Goal: Task Accomplishment & Management: Use online tool/utility

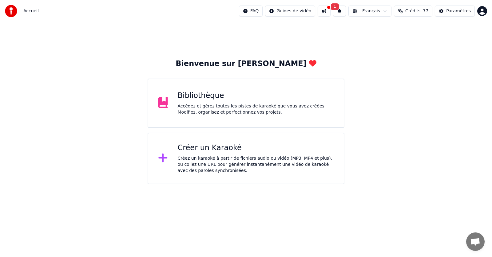
click at [221, 106] on div "Accédez et gérez toutes les pistes de karaoké que vous avez créées. Modifiez, o…" at bounding box center [256, 109] width 157 height 12
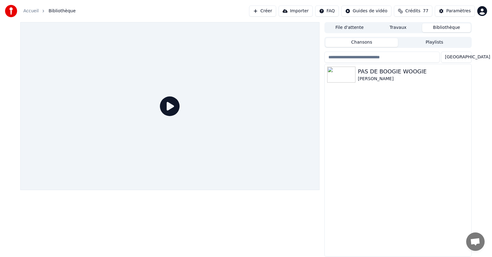
click at [309, 11] on button "Importer" at bounding box center [296, 11] width 34 height 11
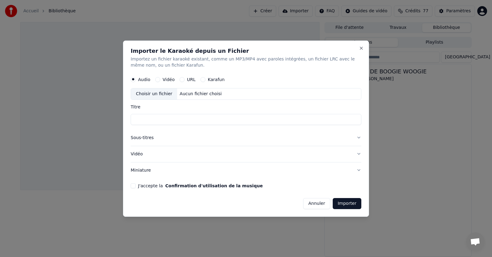
click at [182, 78] on button "URL" at bounding box center [182, 79] width 5 height 5
click at [157, 96] on input "text" at bounding box center [246, 94] width 231 height 12
click at [143, 93] on input "text" at bounding box center [246, 94] width 231 height 12
click at [354, 93] on button "button" at bounding box center [355, 93] width 12 height 11
type input "**********"
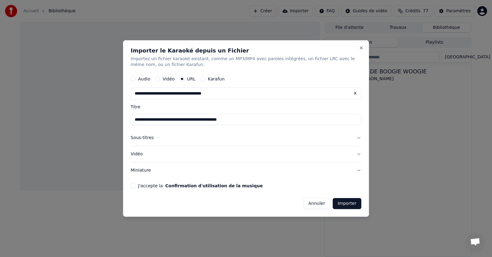
type input "**********"
click at [143, 137] on button "Sous-titres" at bounding box center [246, 138] width 231 height 16
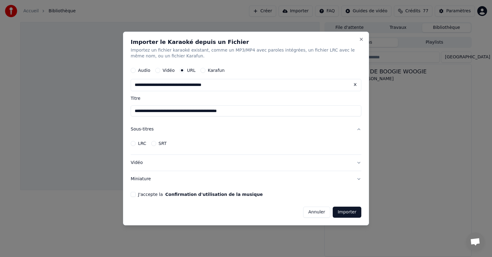
click at [138, 160] on button "Vidéo" at bounding box center [246, 163] width 231 height 16
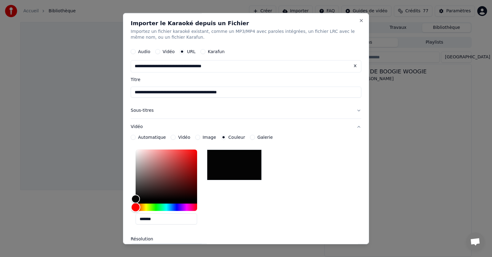
type input "*******"
click at [153, 207] on div "Hue" at bounding box center [167, 207] width 62 height 7
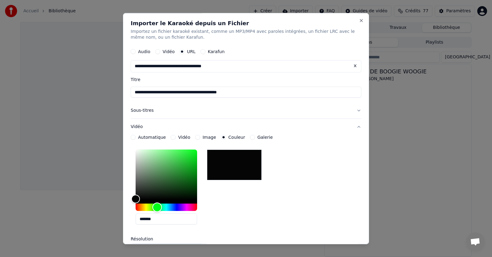
click at [157, 207] on div "Hue" at bounding box center [158, 208] width 10 height 10
click at [165, 206] on div "Hue" at bounding box center [167, 207] width 62 height 7
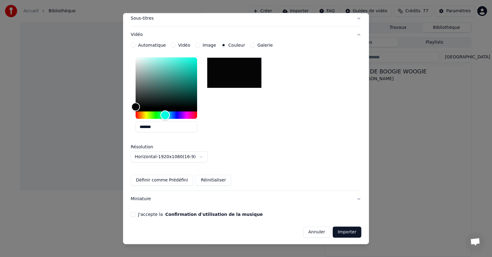
scroll to position [94, 0]
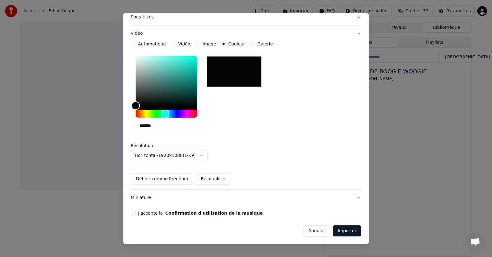
click at [133, 215] on button "J'accepte la Confirmation d'utilisation de la musique" at bounding box center [133, 213] width 5 height 5
click at [338, 232] on button "Importer" at bounding box center [347, 231] width 29 height 11
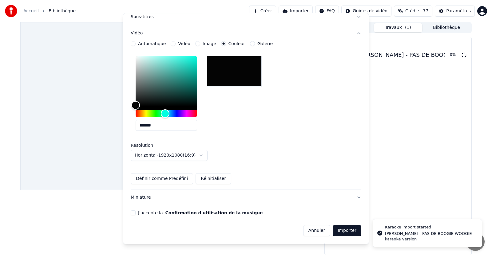
type input "*******"
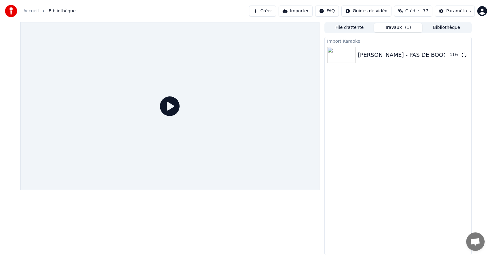
click at [170, 106] on icon at bounding box center [170, 107] width 20 height 20
click at [444, 55] on button "Jouer" at bounding box center [449, 55] width 22 height 11
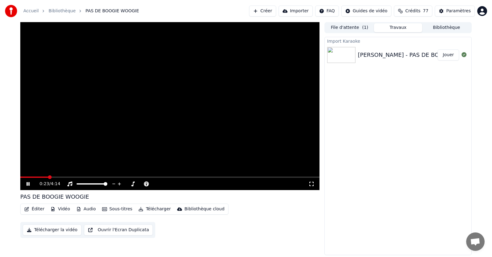
click at [121, 209] on button "Sous-titres" at bounding box center [117, 209] width 35 height 9
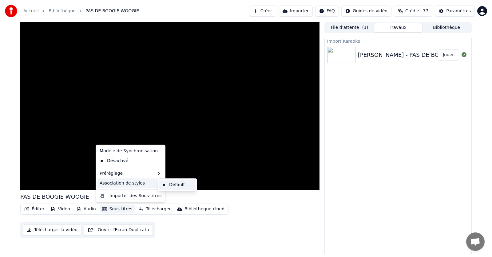
click at [167, 185] on div "Default" at bounding box center [177, 185] width 36 height 10
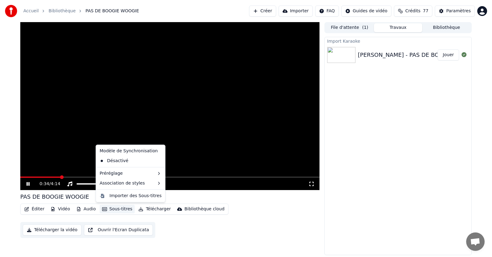
click at [112, 206] on button "Sous-titres" at bounding box center [117, 209] width 35 height 9
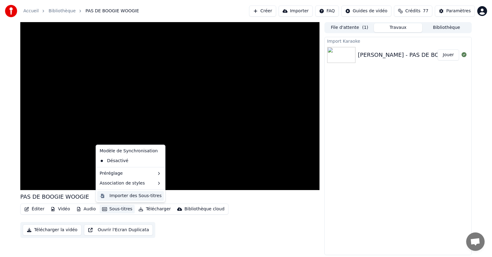
click at [141, 196] on div "Importer des Sous-titres" at bounding box center [135, 196] width 52 height 6
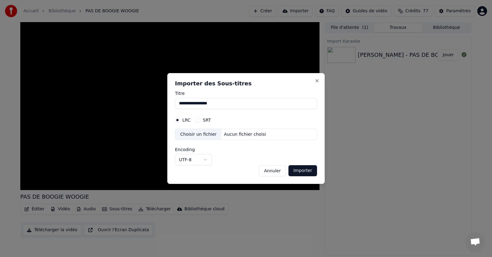
click at [305, 169] on button "Importer" at bounding box center [302, 170] width 29 height 11
click at [317, 81] on button "Close" at bounding box center [317, 80] width 5 height 5
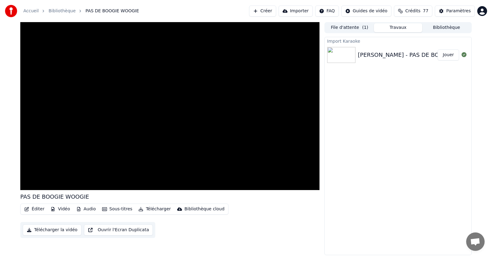
click at [39, 209] on button "Éditer" at bounding box center [34, 209] width 25 height 9
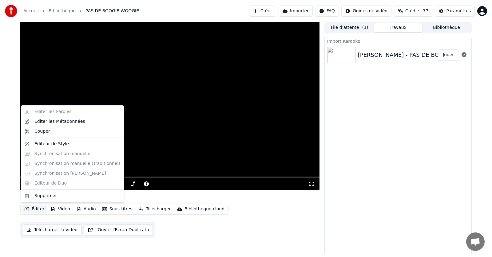
click at [406, 151] on div "Import Karaoke [PERSON_NAME] - PAS DE BOOGIE WOOGIE - karaoké version Jouer" at bounding box center [397, 146] width 147 height 219
